Goal: Task Accomplishment & Management: Complete application form

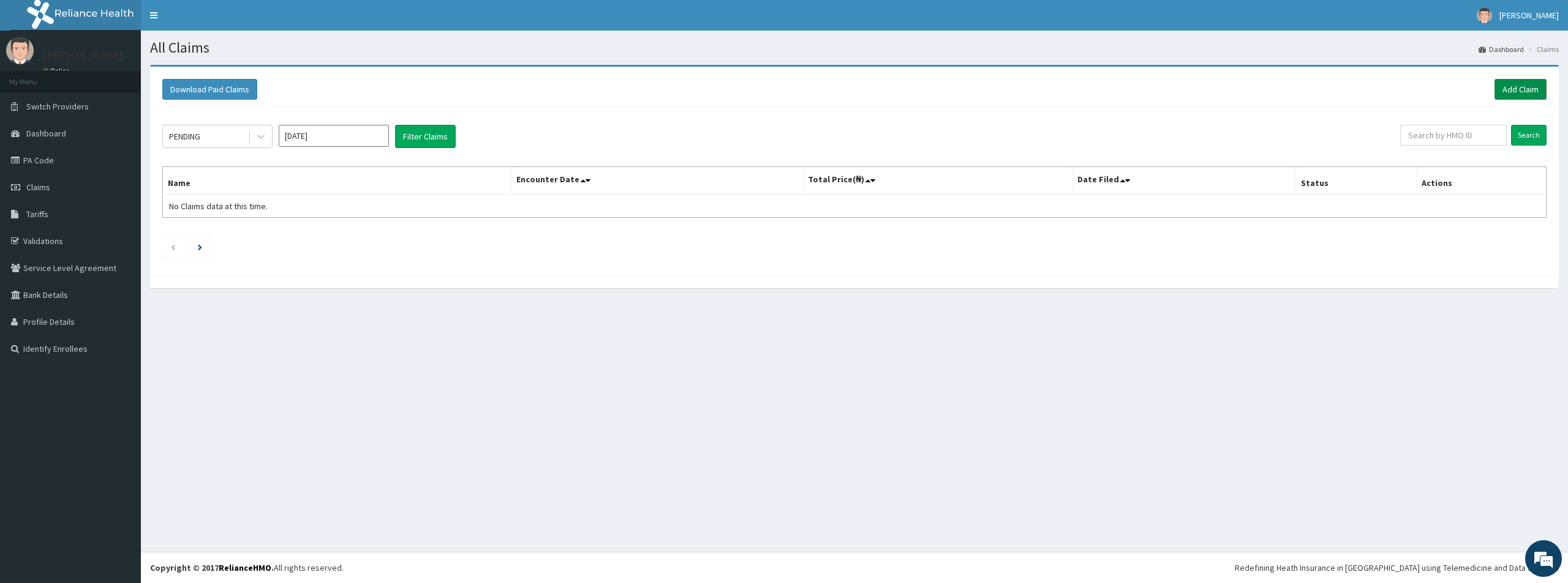
click at [1511, 91] on link "Add Claim" at bounding box center [1520, 90] width 52 height 21
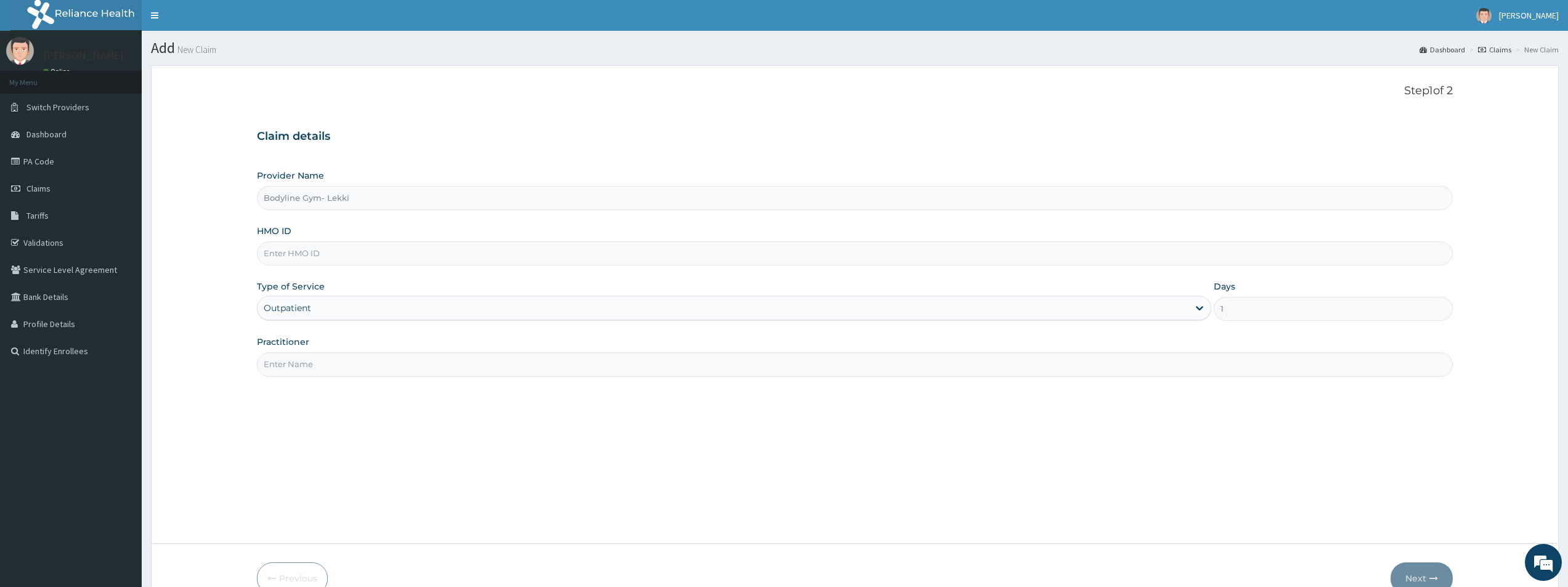
click at [316, 250] on input "HMO ID" at bounding box center [855, 254] width 1196 height 24
type input "AKG/1008/A"
click at [303, 367] on input "Practitioner" at bounding box center [855, 365] width 1196 height 24
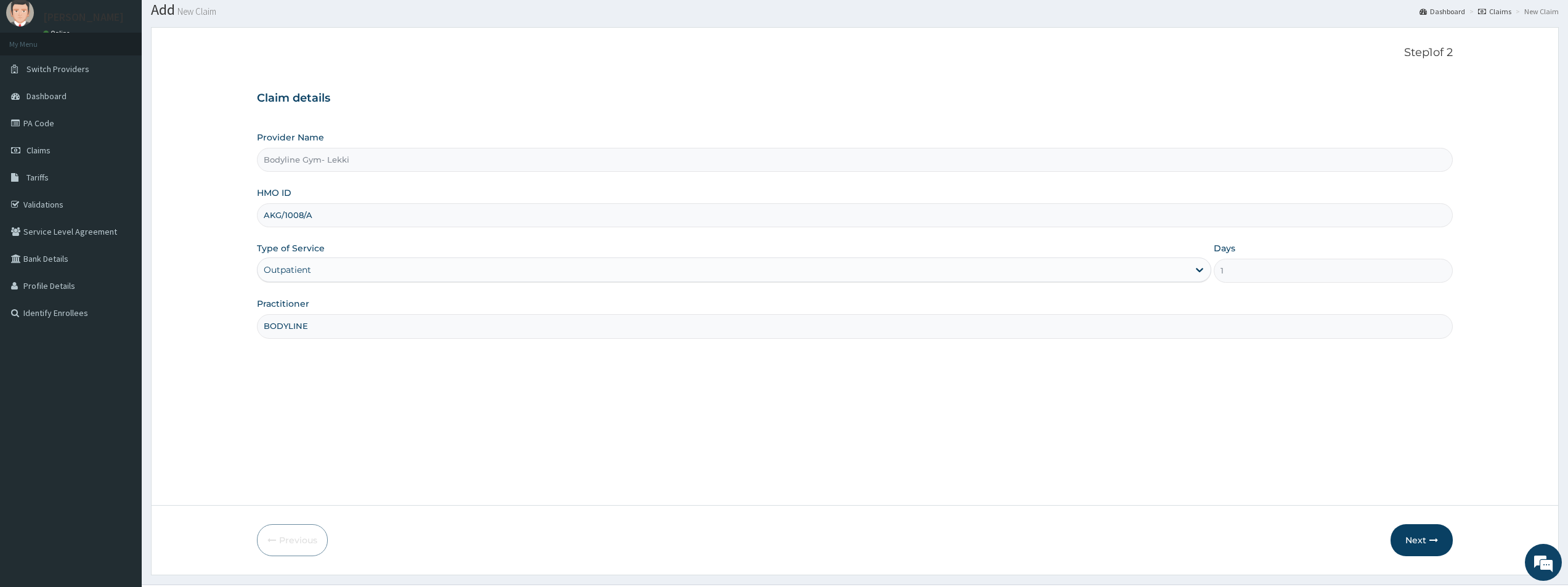
scroll to position [67, 0]
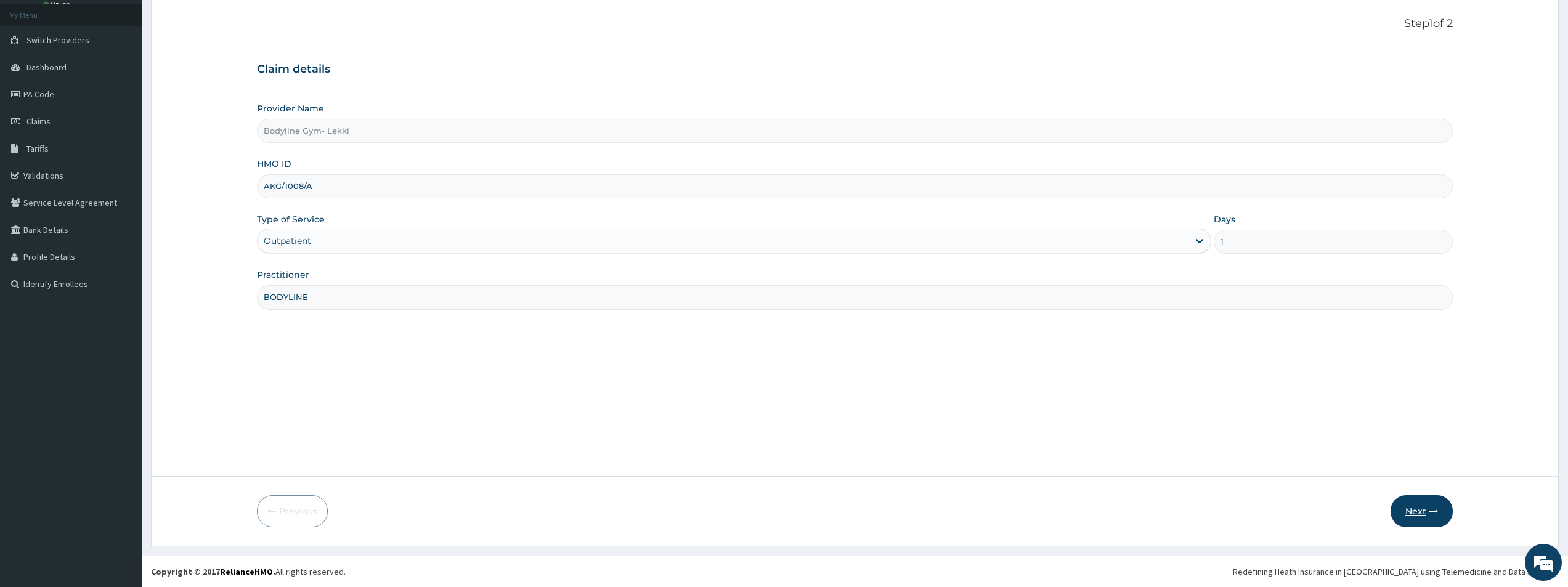
type input "BODYLINE"
click at [1423, 506] on button "Next" at bounding box center [1421, 511] width 62 height 32
click at [300, 186] on input "AKG/1008/A" at bounding box center [855, 186] width 1196 height 24
type input "AKG/10008/A"
click at [1428, 510] on button "Next" at bounding box center [1421, 511] width 62 height 32
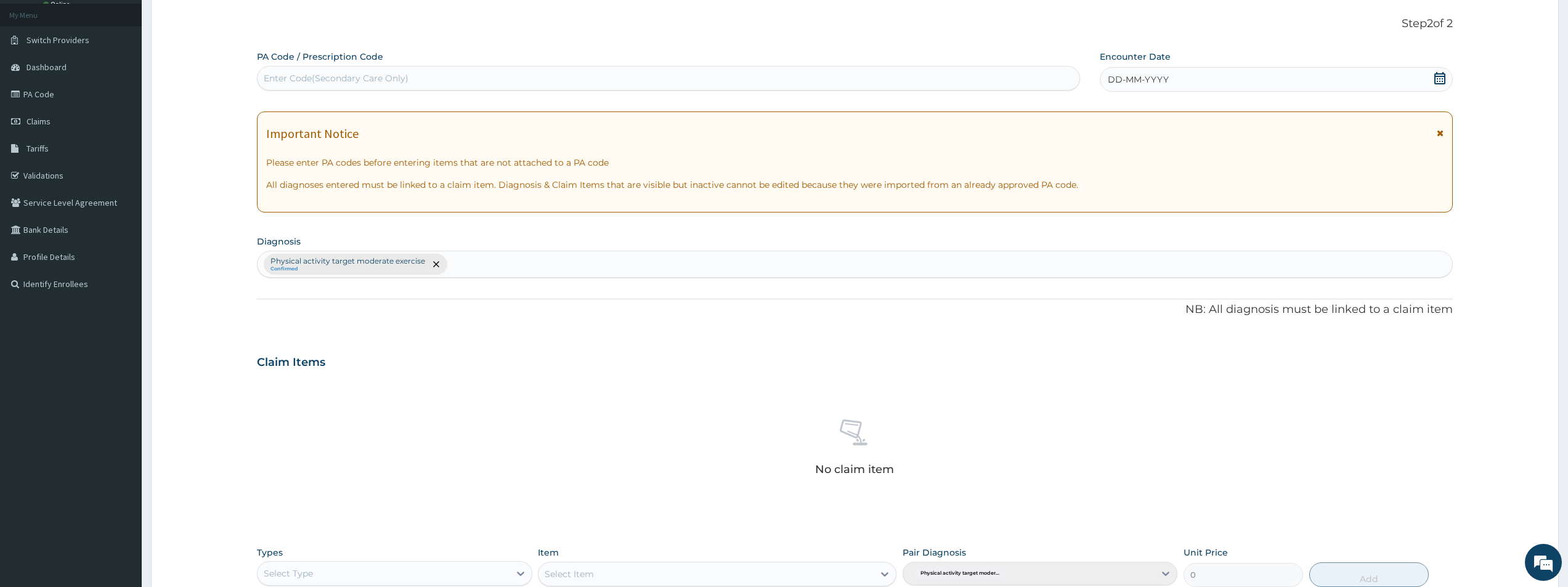
click at [295, 77] on div "Enter Code(Secondary Care Only)" at bounding box center [336, 78] width 145 height 12
type input "PA/C85C7C"
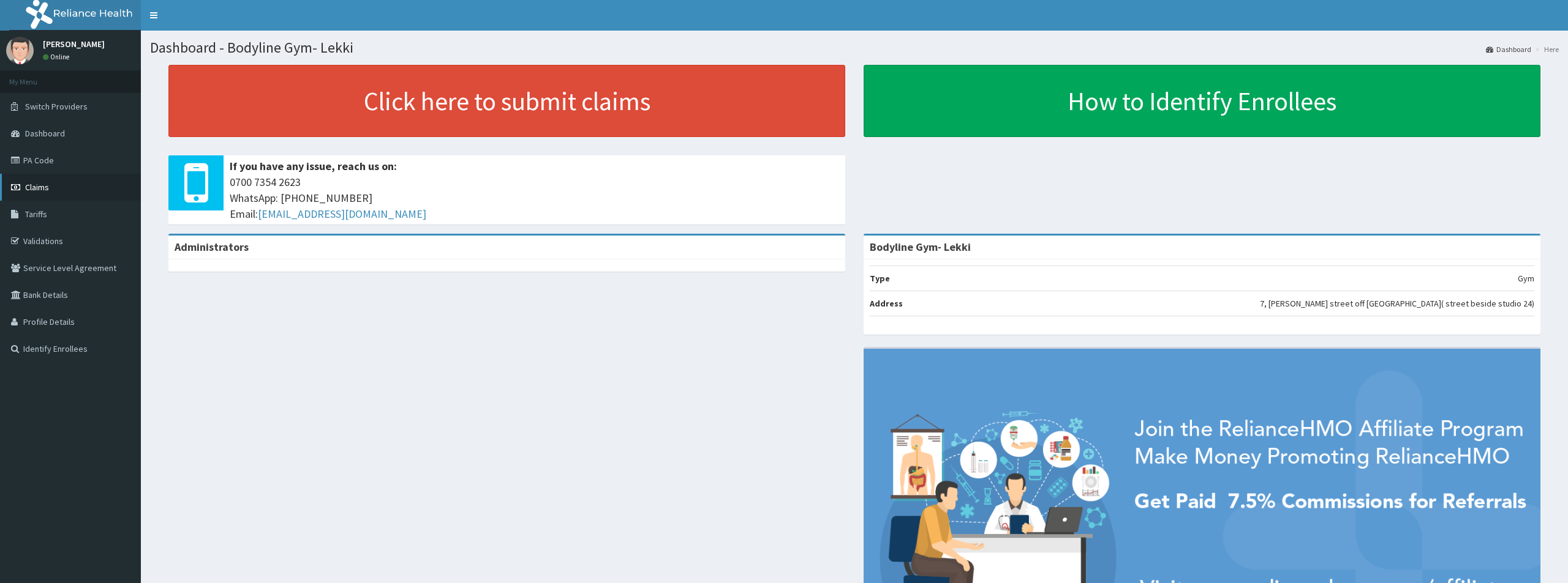
click at [51, 185] on link "Claims" at bounding box center [70, 187] width 141 height 27
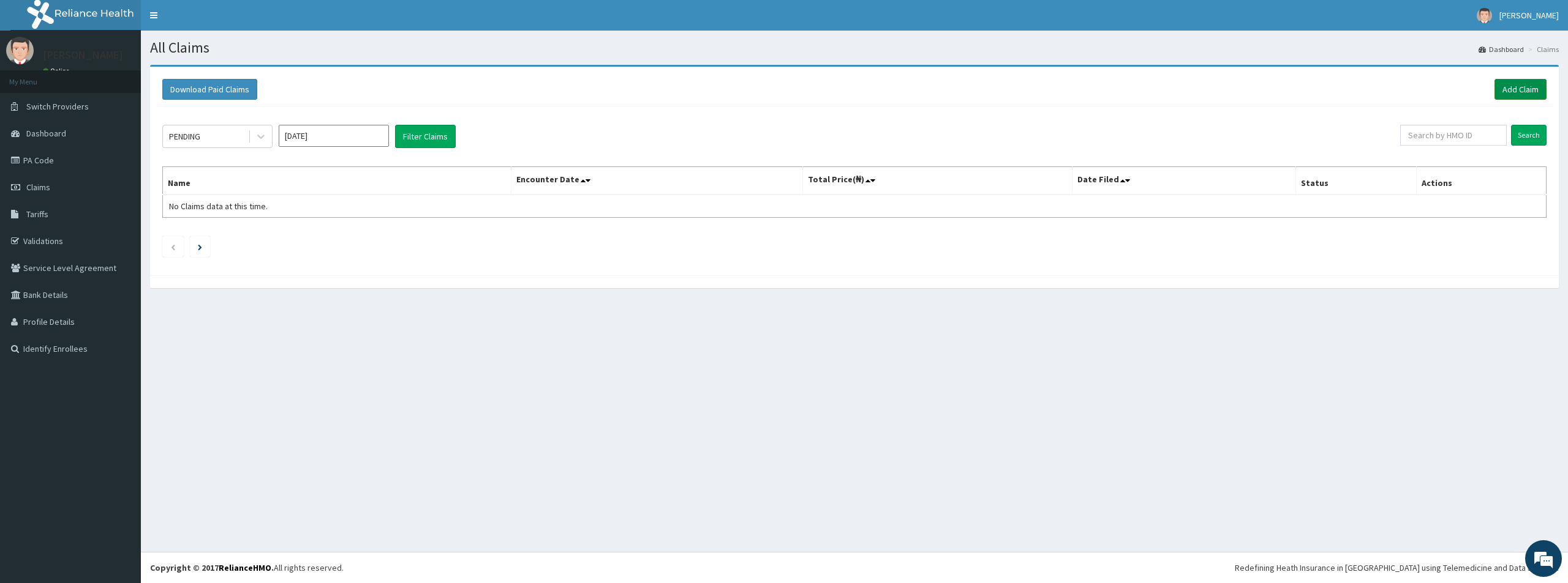
click at [1529, 87] on link "Add Claim" at bounding box center [1520, 90] width 52 height 21
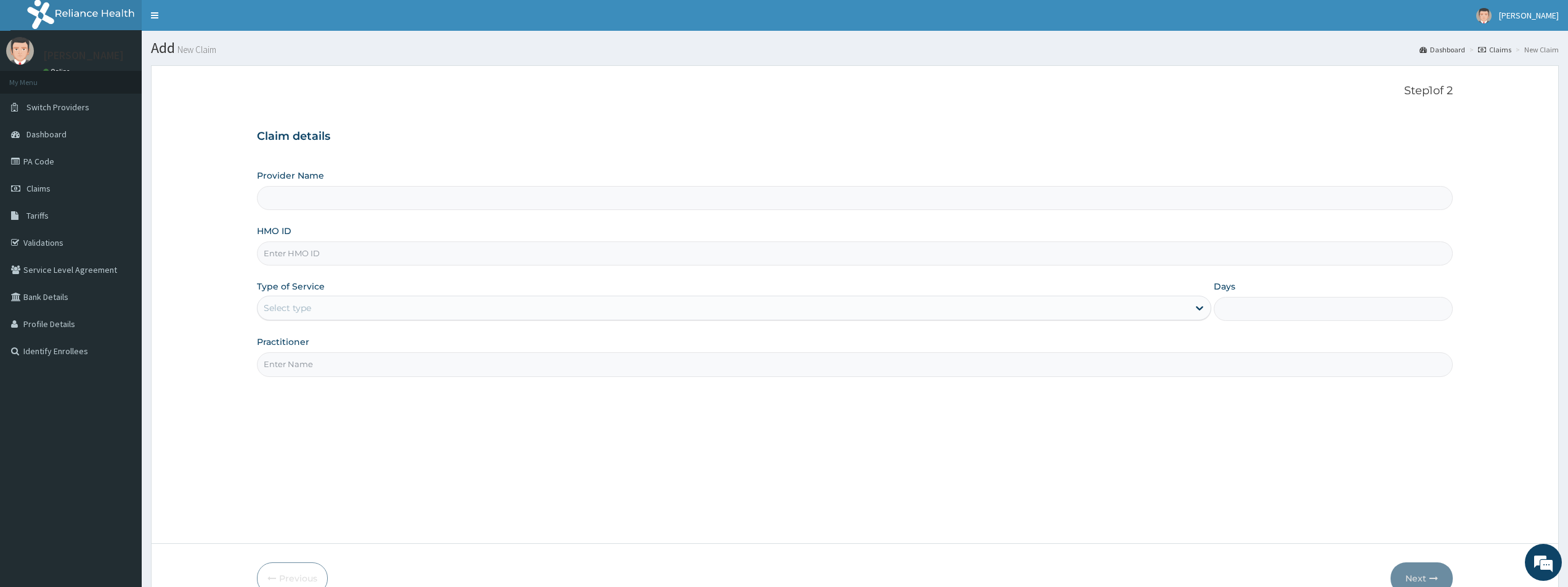
type input "Bodyline Gym- Lekki"
type input "1"
click at [291, 256] on input "HMO ID" at bounding box center [855, 254] width 1196 height 24
type input "A"
click at [59, 242] on link "Validations" at bounding box center [71, 243] width 142 height 27
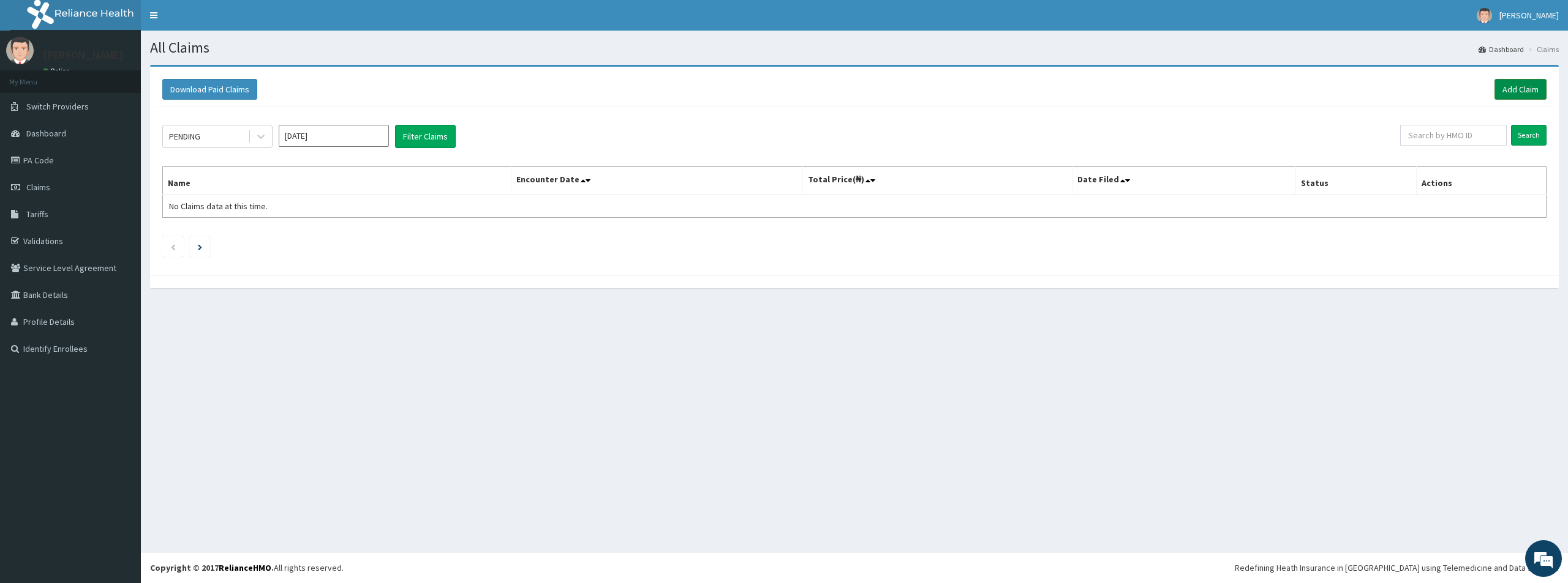
click at [1517, 87] on link "Add Claim" at bounding box center [1520, 90] width 52 height 21
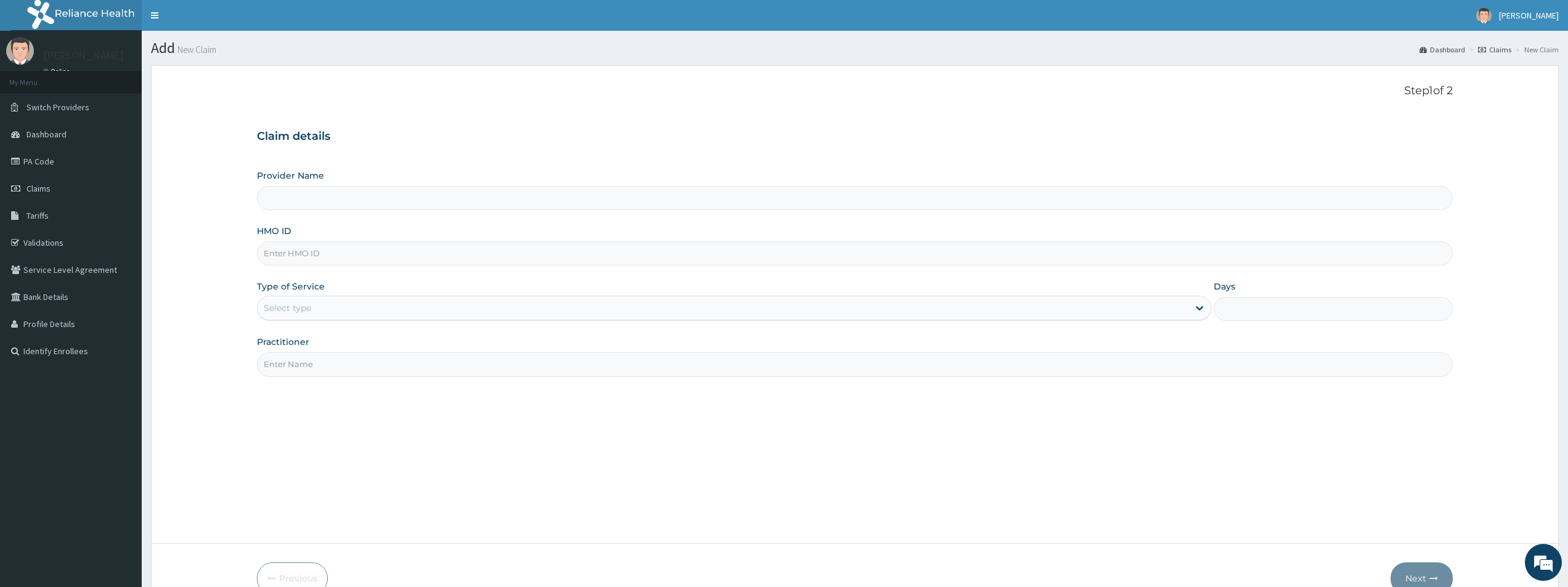
type input "Bodyline Gym- Lekki"
type input "1"
click at [291, 257] on input "HMO ID" at bounding box center [855, 254] width 1196 height 24
type input "AKG/10081/A"
click at [295, 371] on input "Practitioner" at bounding box center [855, 365] width 1196 height 24
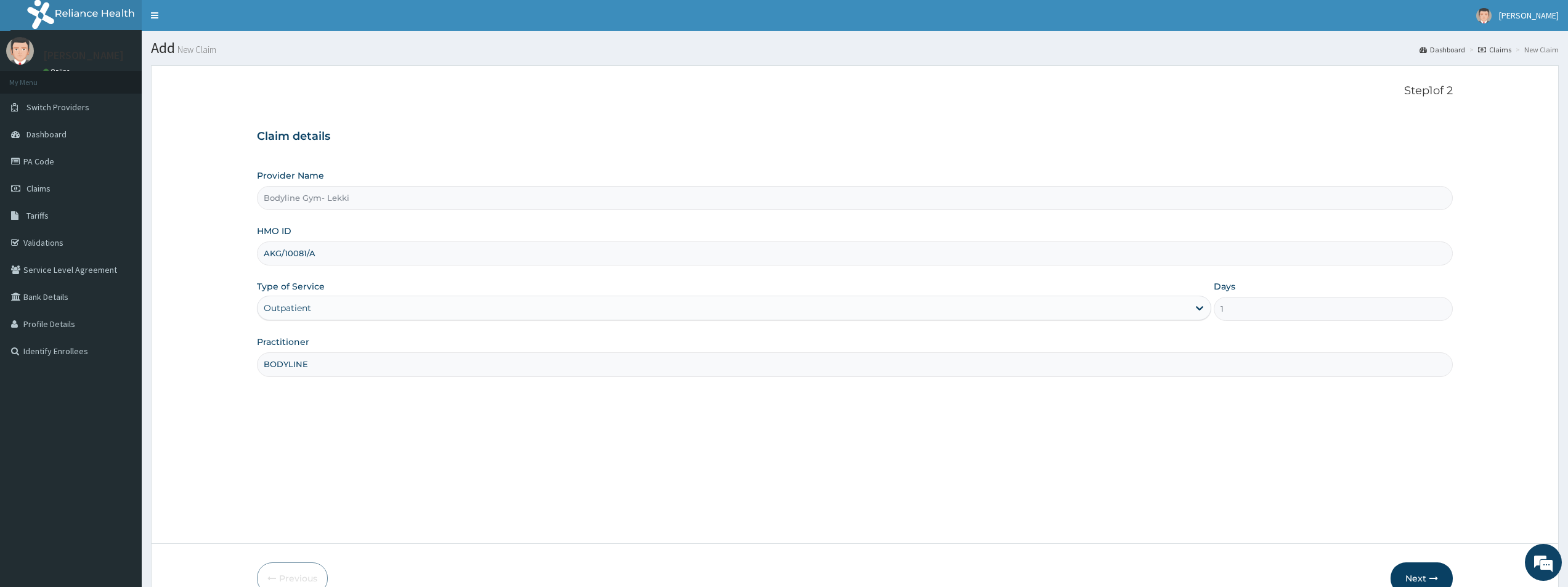
scroll to position [67, 0]
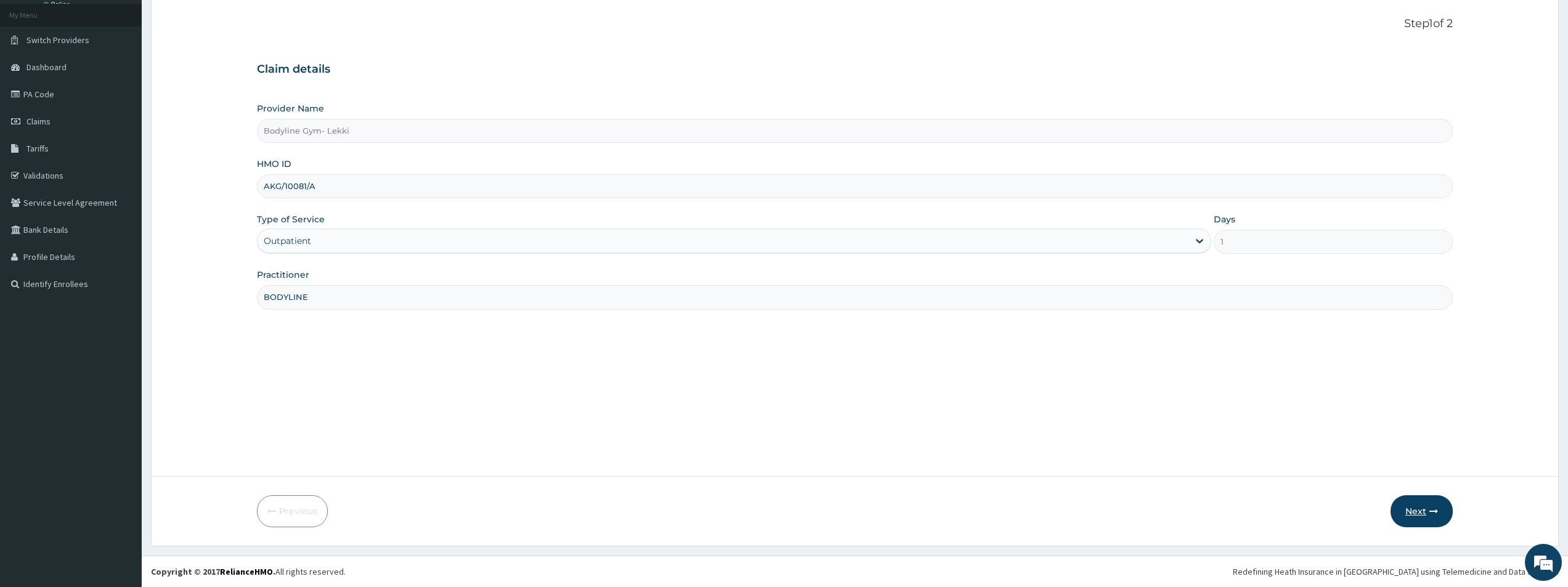
type input "BODYLINE"
click at [1429, 506] on button "Next" at bounding box center [1421, 511] width 62 height 32
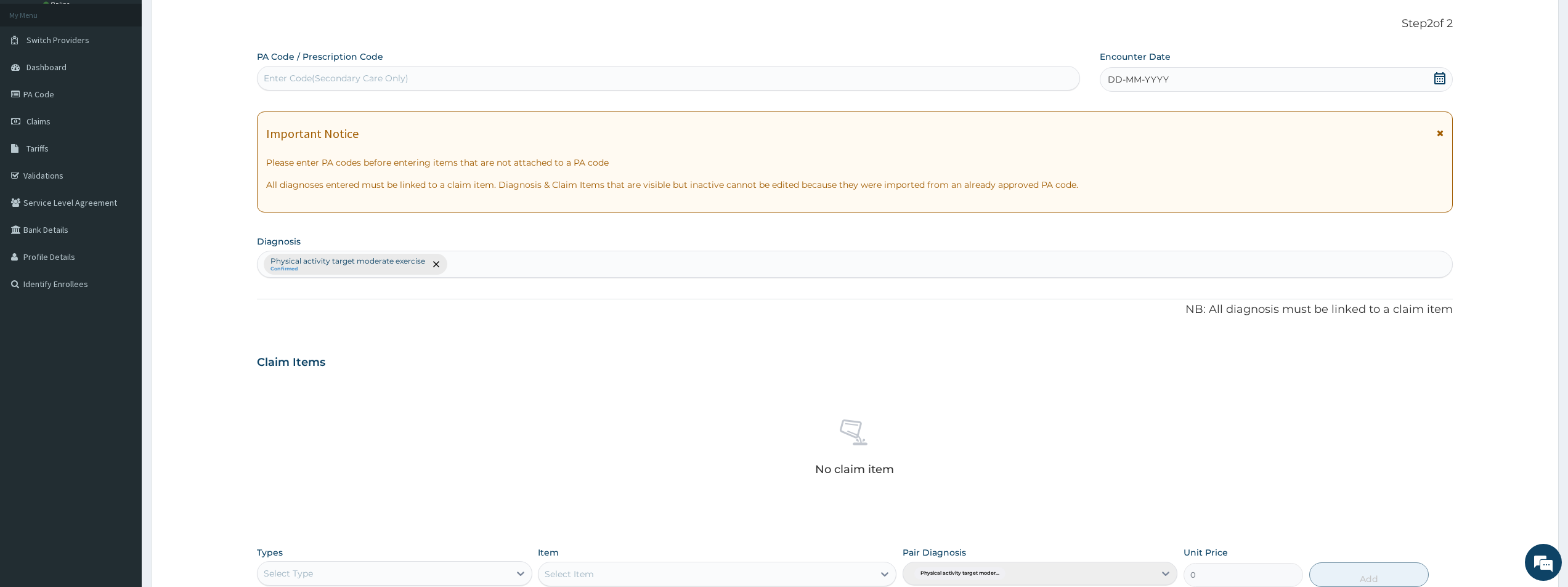
click at [307, 80] on div "Enter Code(Secondary Care Only)" at bounding box center [336, 78] width 145 height 12
type input "PA/C85C7C"
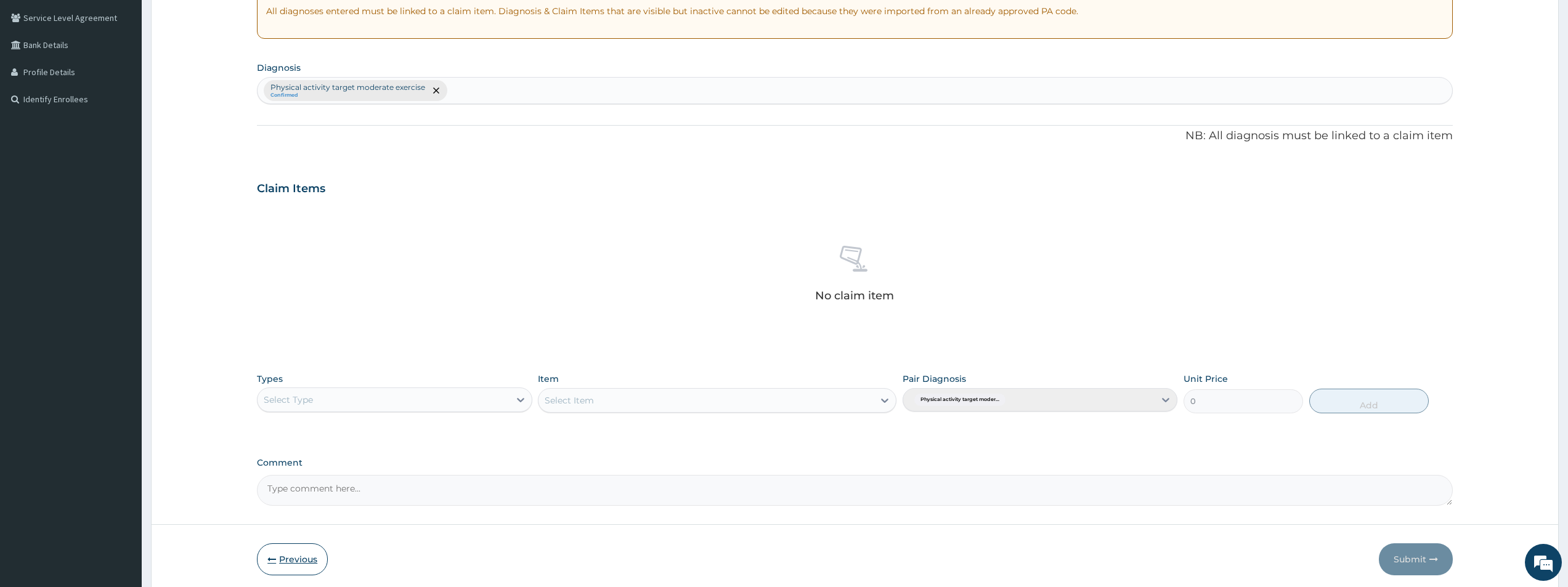
click at [296, 554] on button "Previous" at bounding box center [292, 559] width 71 height 32
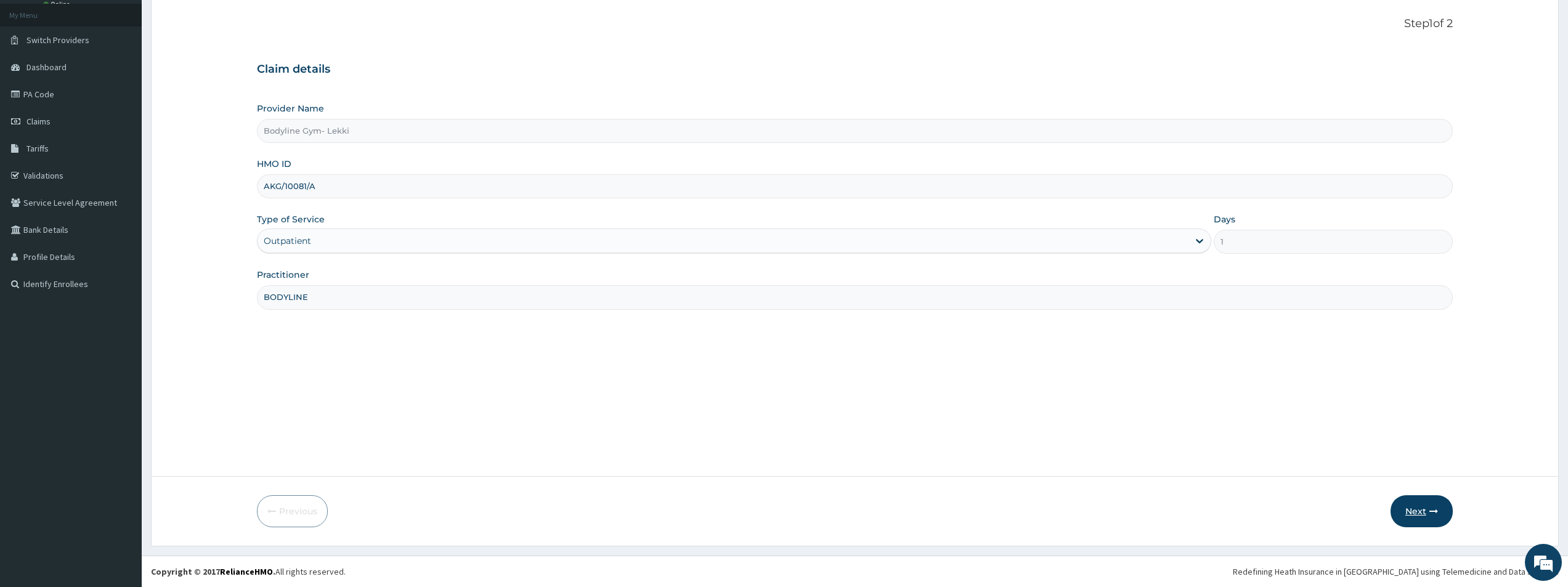
click at [1423, 513] on button "Next" at bounding box center [1421, 511] width 62 height 32
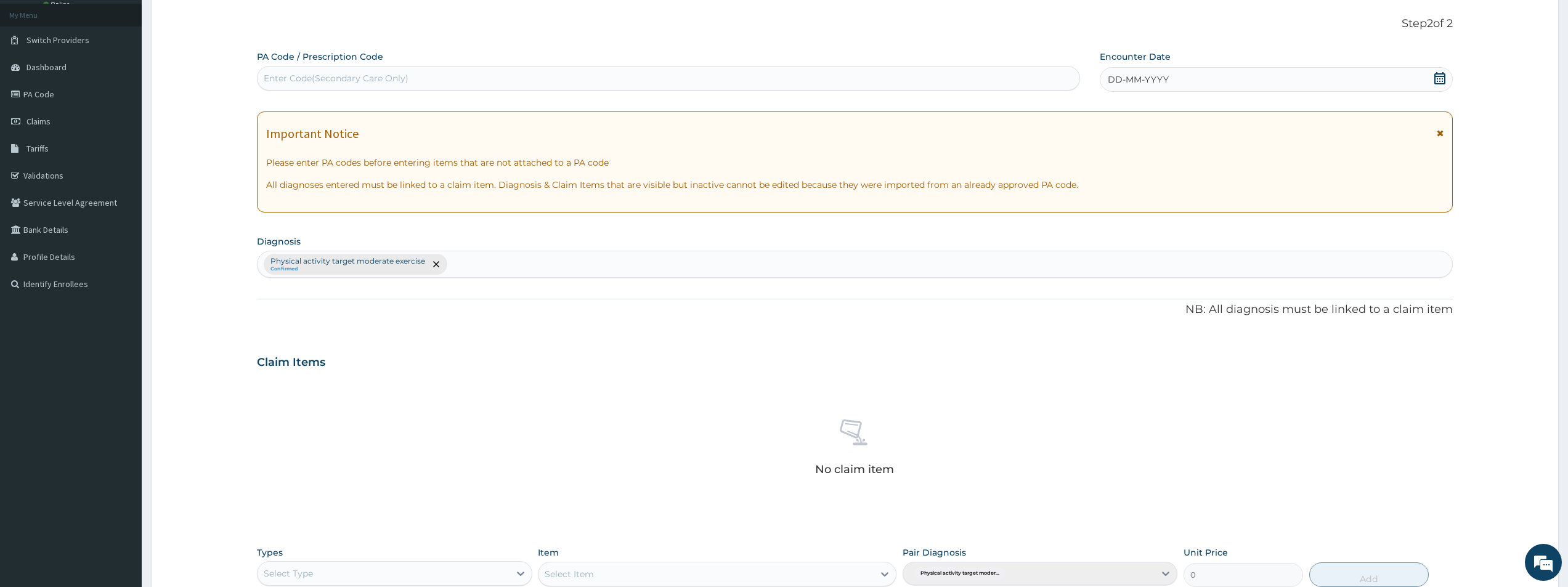
click at [303, 77] on div "Enter Code(Secondary Care Only)" at bounding box center [336, 78] width 145 height 12
type input "PA/C85C7C"
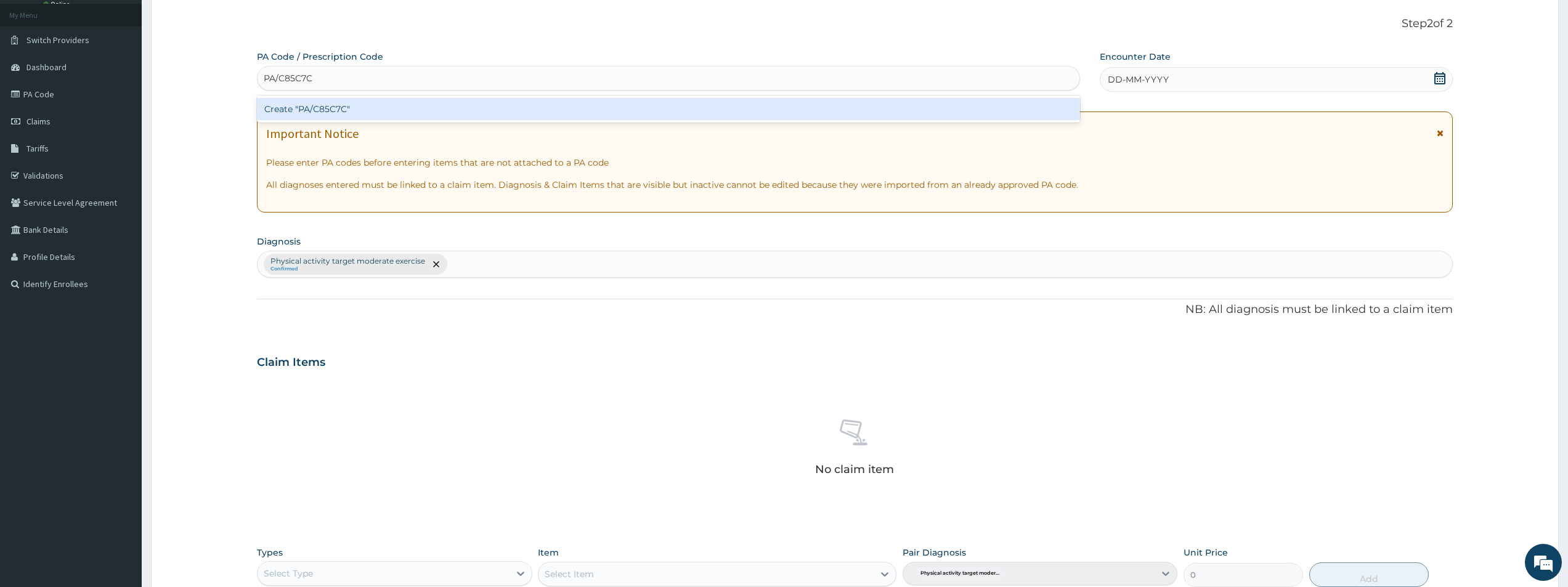
click at [341, 111] on div "Create "PA/C85C7C"" at bounding box center [668, 108] width 823 height 22
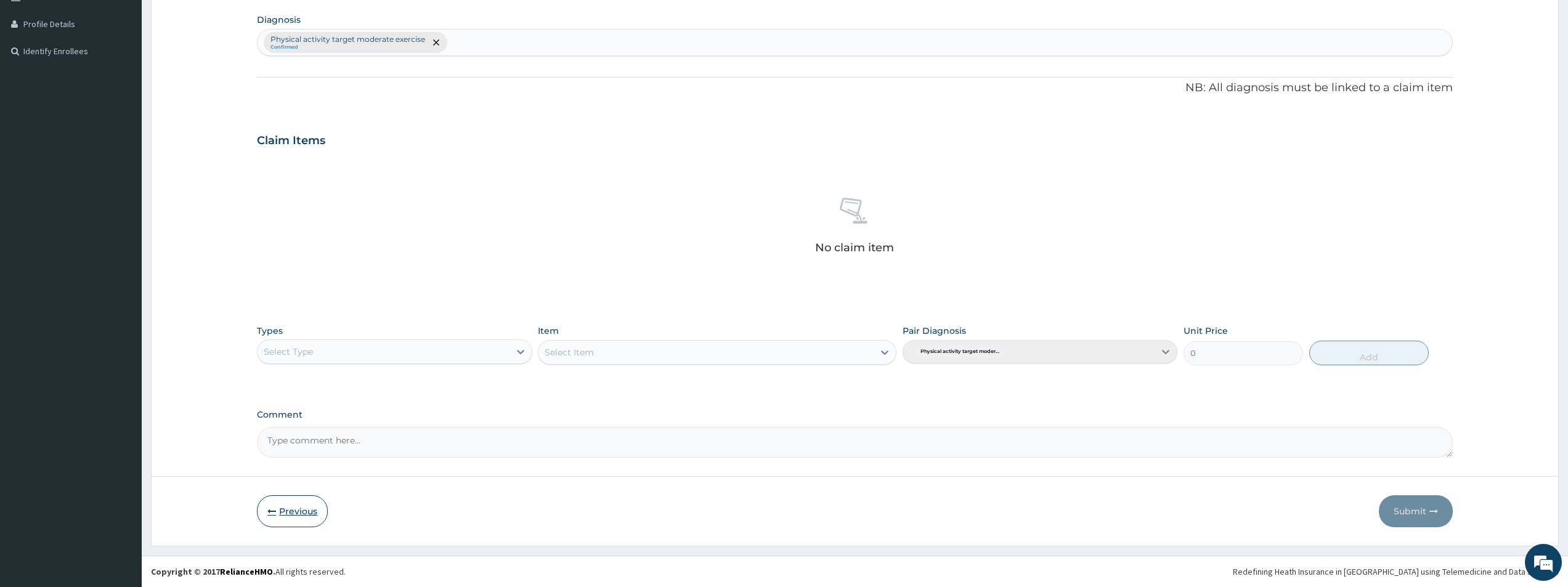
click at [287, 511] on button "Previous" at bounding box center [292, 511] width 71 height 32
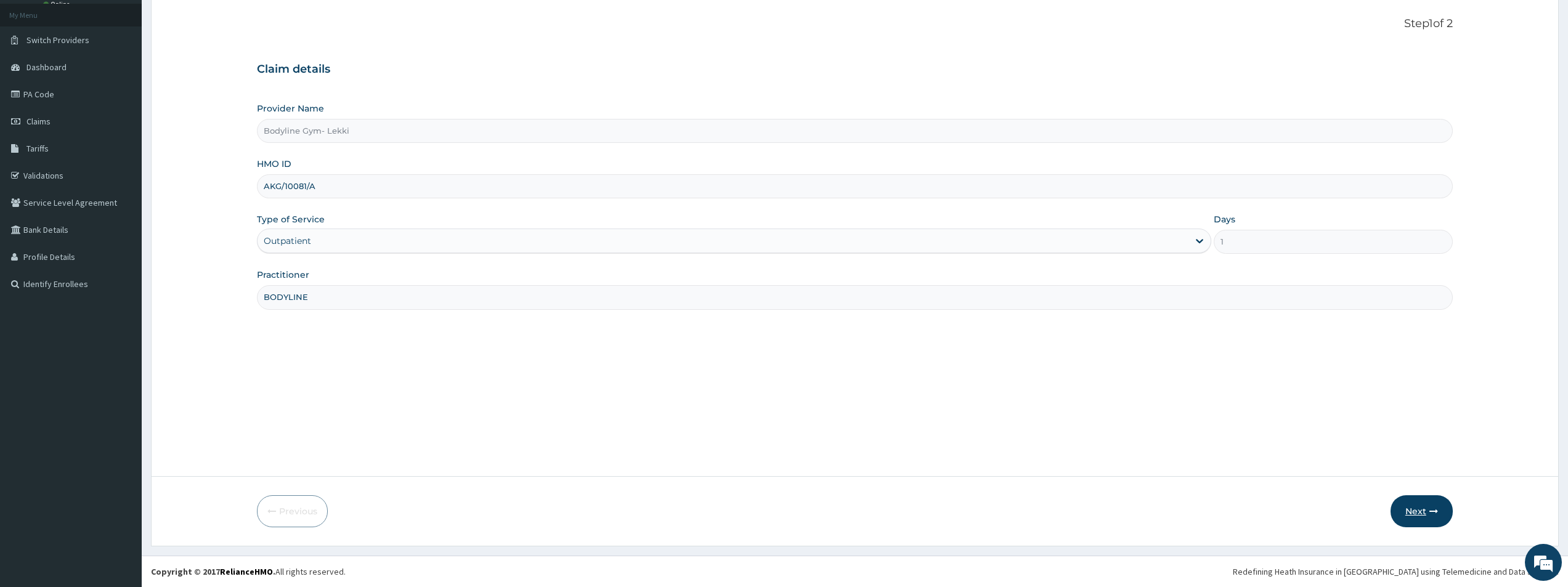
click at [1410, 506] on button "Next" at bounding box center [1421, 511] width 62 height 32
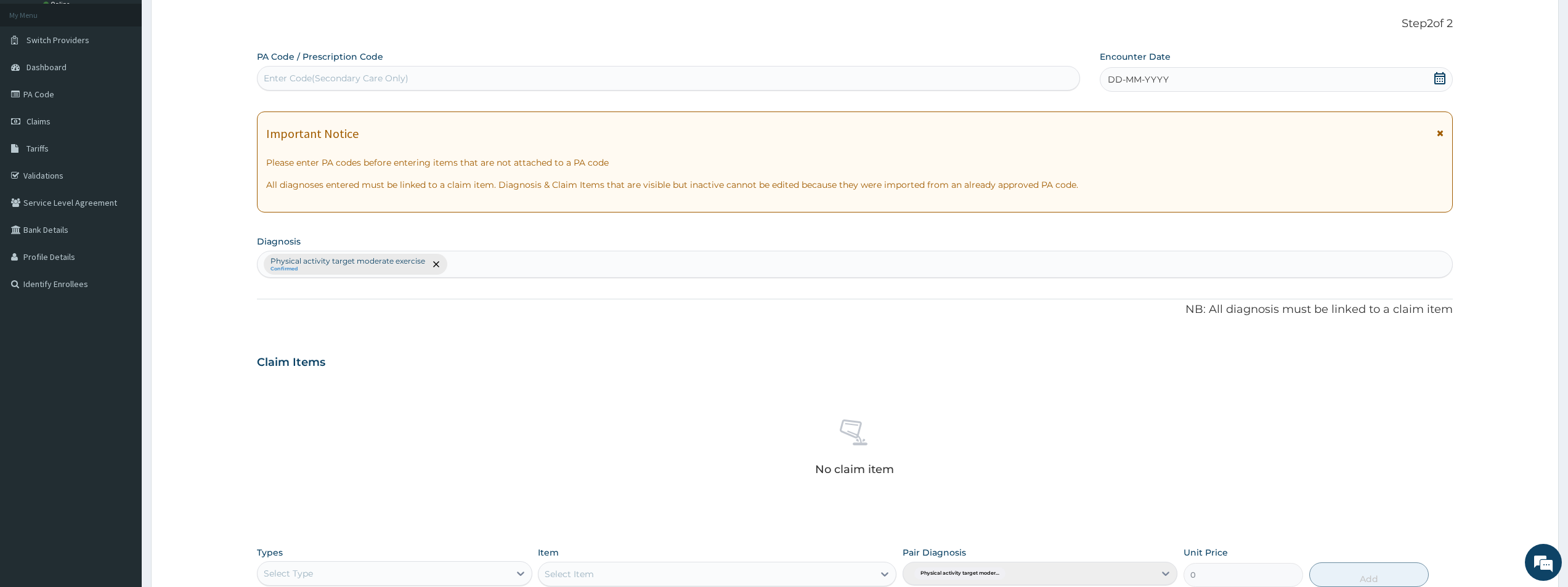
click at [309, 76] on div "Enter Code(Secondary Care Only)" at bounding box center [336, 78] width 145 height 12
